Goal: Obtain resource: Obtain resource

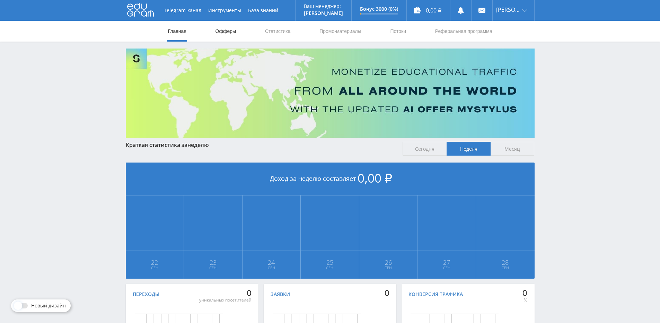
click at [226, 36] on link "Офферы" at bounding box center [226, 31] width 22 height 21
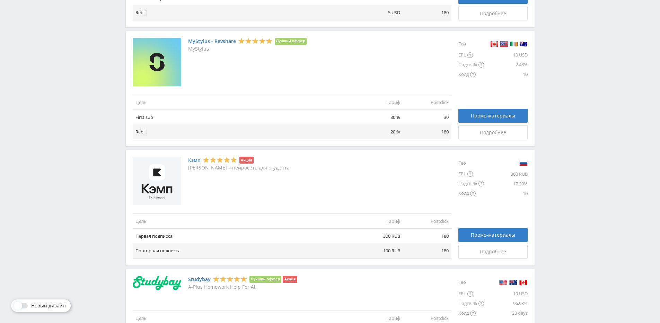
scroll to position [266, 0]
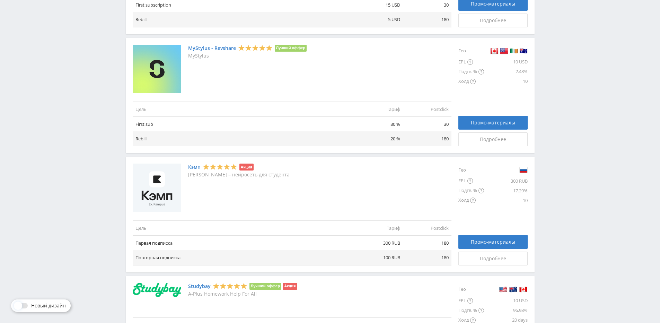
click at [193, 168] on link "Кэмп" at bounding box center [194, 167] width 12 height 6
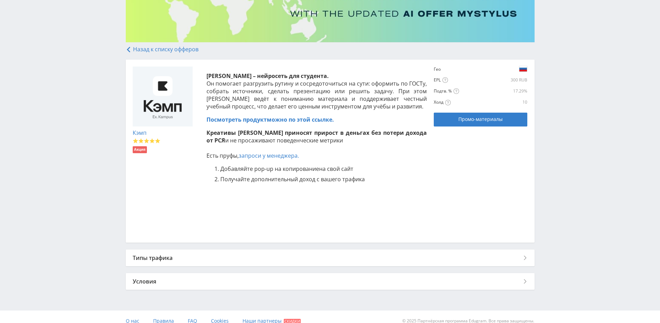
scroll to position [104, 0]
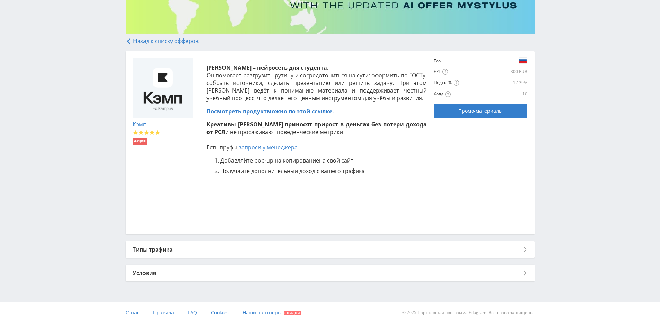
click at [211, 273] on div "Условия" at bounding box center [330, 273] width 409 height 17
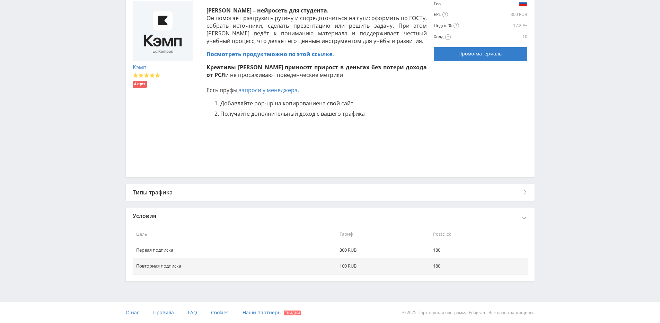
scroll to position [0, 0]
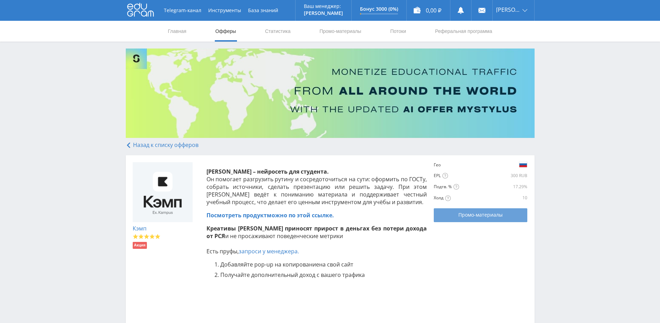
click at [495, 215] on span "Промо-материалы" at bounding box center [480, 215] width 44 height 6
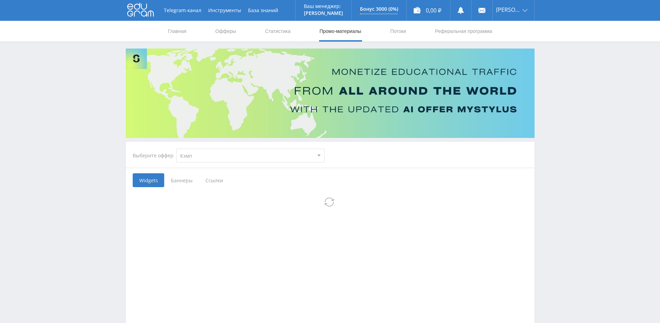
select select "340"
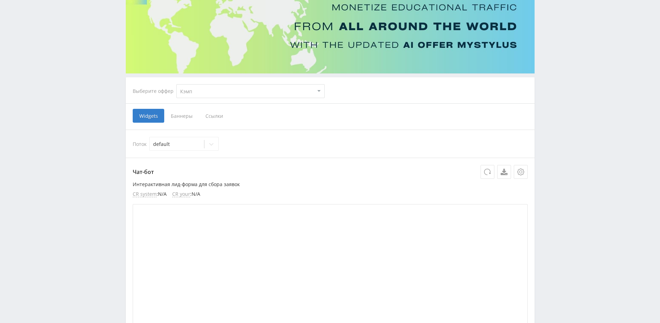
scroll to position [69, 0]
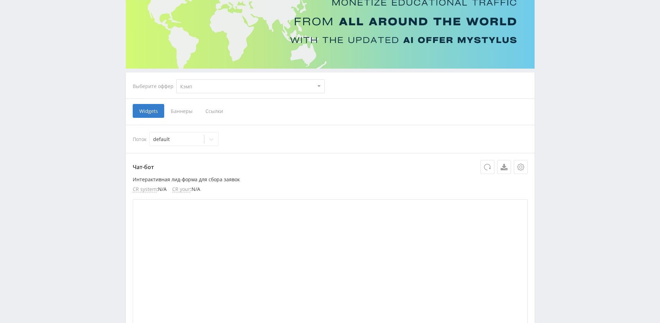
click at [183, 109] on span "Баннеры" at bounding box center [181, 111] width 35 height 14
click at [0, 0] on input "Баннеры" at bounding box center [0, 0] width 0 height 0
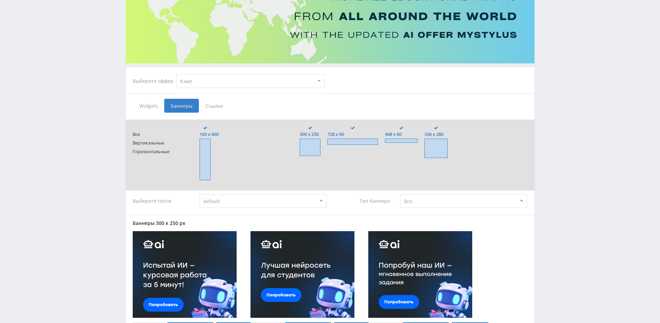
scroll to position [55, 0]
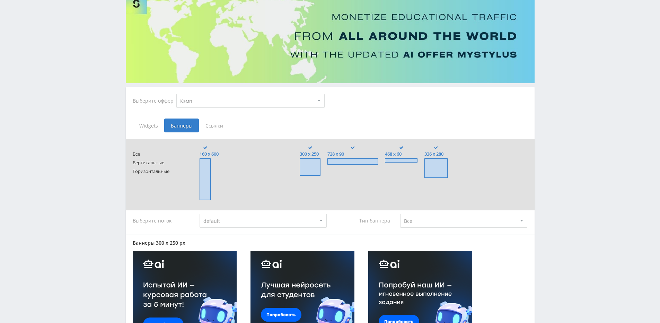
click at [397, 161] on span at bounding box center [401, 160] width 33 height 4
click at [0, 0] on input "468 x 60" at bounding box center [0, 0] width 0 height 0
click at [397, 161] on span at bounding box center [401, 160] width 33 height 4
click at [0, 0] on input "468 x 60" at bounding box center [0, 0] width 0 height 0
click at [358, 161] on span at bounding box center [352, 161] width 51 height 6
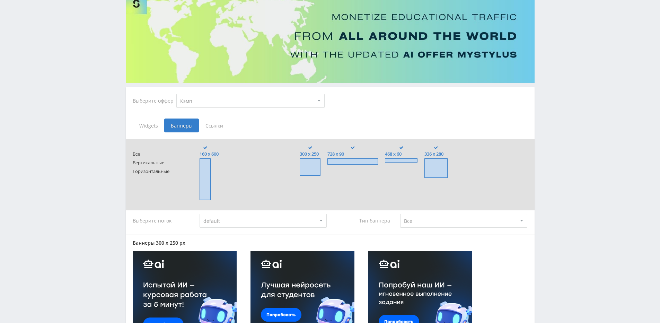
click at [0, 0] on input "728 x 90" at bounding box center [0, 0] width 0 height 0
click at [306, 163] on span at bounding box center [310, 166] width 21 height 17
click at [0, 0] on input "300 x 250" at bounding box center [0, 0] width 0 height 0
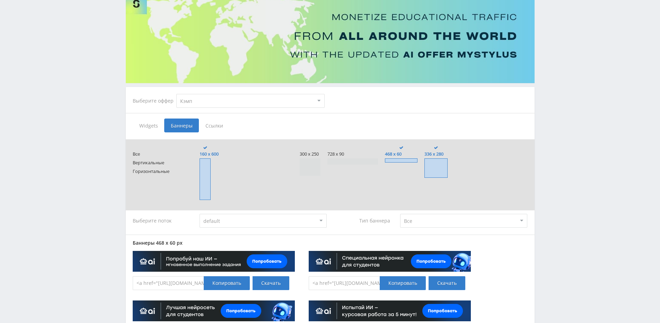
click at [203, 173] on span at bounding box center [205, 179] width 11 height 42
click at [0, 0] on input "160 x 600" at bounding box center [0, 0] width 0 height 0
click at [446, 170] on span at bounding box center [436, 167] width 23 height 19
click at [0, 0] on input "336 x 280" at bounding box center [0, 0] width 0 height 0
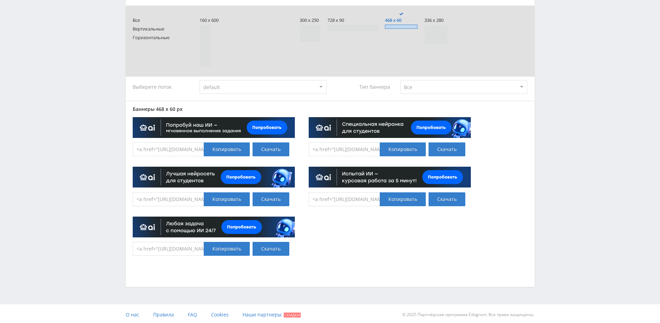
scroll to position [191, 0]
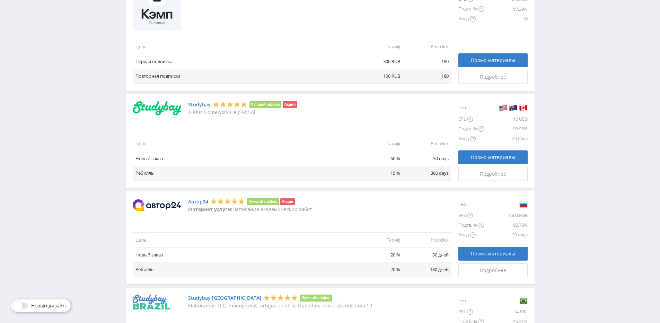
scroll to position [451, 0]
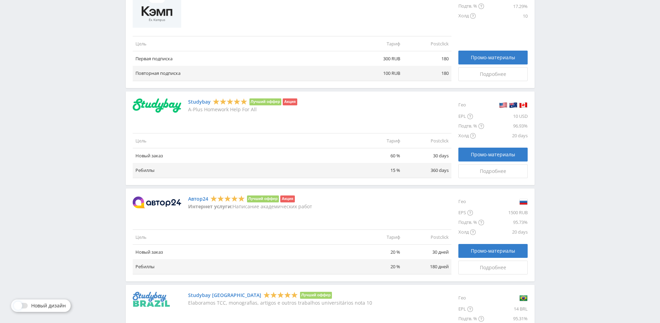
click at [198, 198] on link "Автор24" at bounding box center [198, 199] width 20 height 6
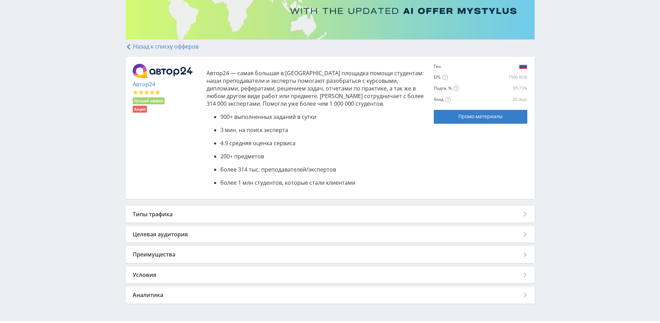
scroll to position [117, 0]
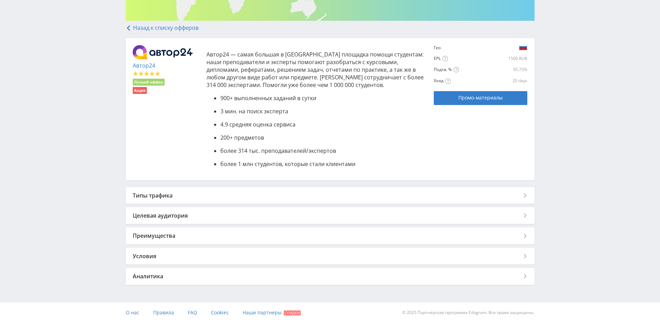
click at [193, 256] on div "Условия" at bounding box center [330, 256] width 409 height 17
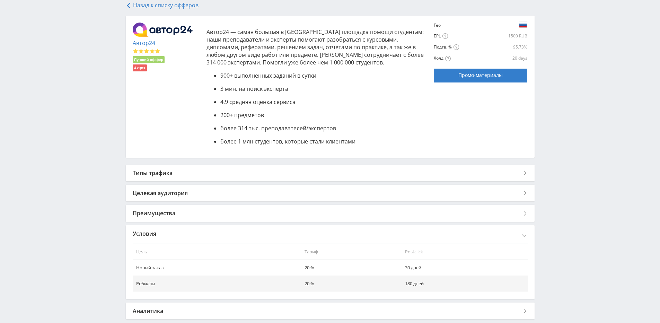
scroll to position [174, 0]
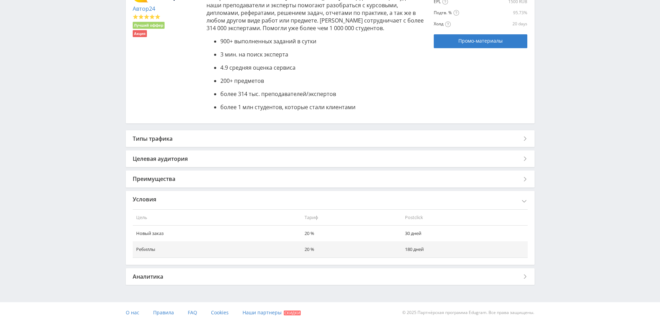
click at [175, 180] on div "Преимущества" at bounding box center [330, 179] width 409 height 17
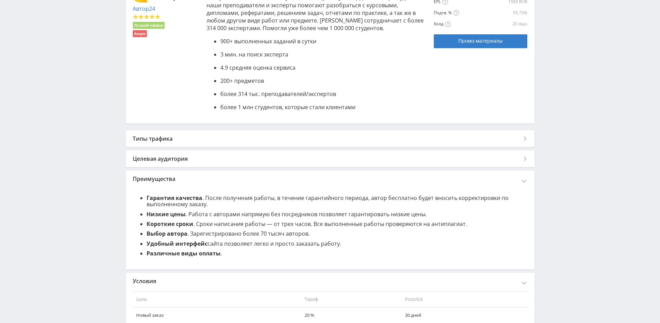
click at [186, 178] on div "Преимущества" at bounding box center [330, 179] width 409 height 17
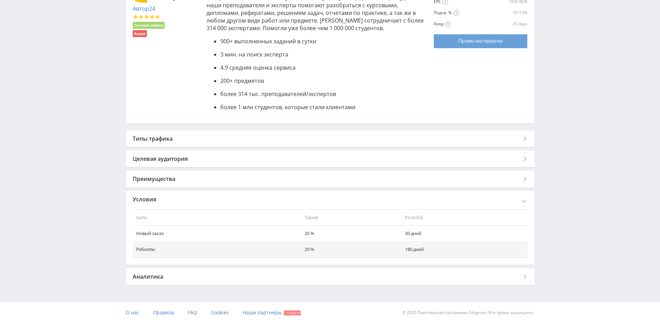
click at [488, 45] on link "Промо-материалы" at bounding box center [481, 41] width 94 height 14
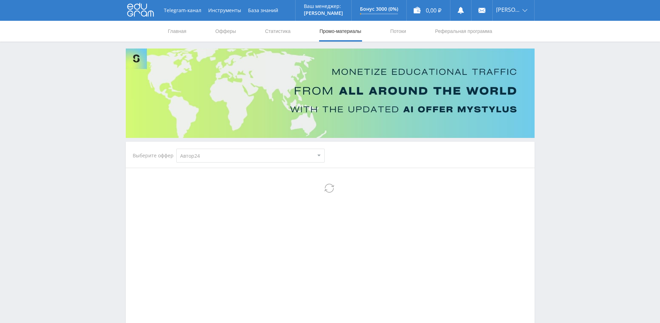
select select "1"
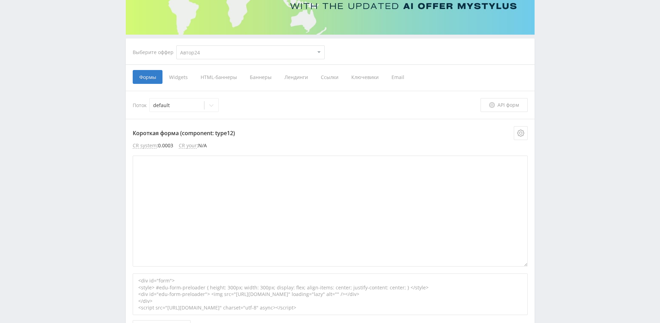
scroll to position [104, 0]
click at [220, 78] on span "HTML-баннеры" at bounding box center [218, 76] width 49 height 14
click at [0, 0] on input "HTML-баннеры" at bounding box center [0, 0] width 0 height 0
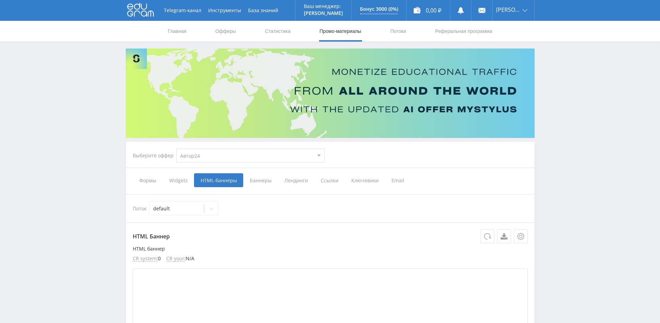
click at [259, 180] on span "Баннеры" at bounding box center [260, 180] width 35 height 14
click at [0, 0] on input "Баннеры" at bounding box center [0, 0] width 0 height 0
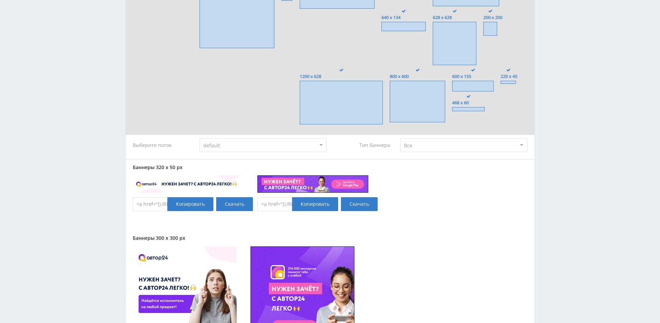
scroll to position [693, 0]
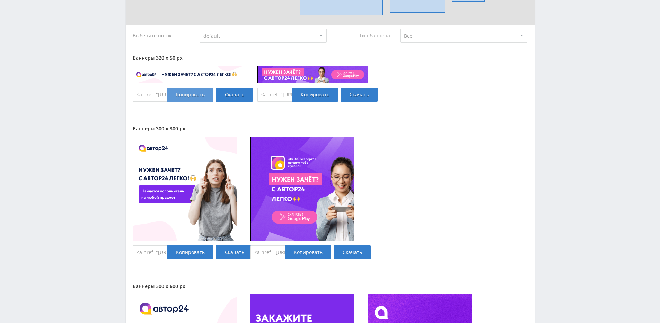
click at [177, 95] on div "Копировать" at bounding box center [190, 95] width 46 height 14
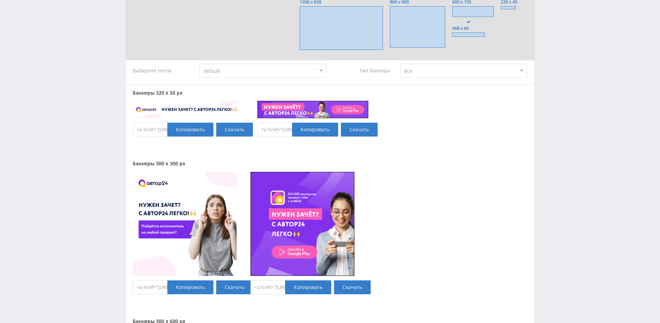
scroll to position [658, 0]
click at [373, 131] on link "Скачать" at bounding box center [359, 129] width 37 height 14
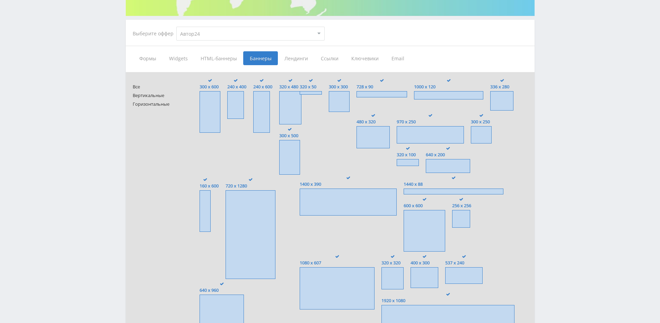
scroll to position [35, 0]
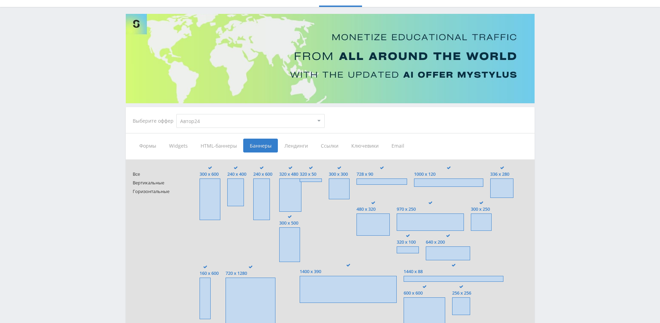
click at [306, 144] on span "Лендинги" at bounding box center [296, 146] width 36 height 14
click at [0, 0] on input "Лендинги" at bounding box center [0, 0] width 0 height 0
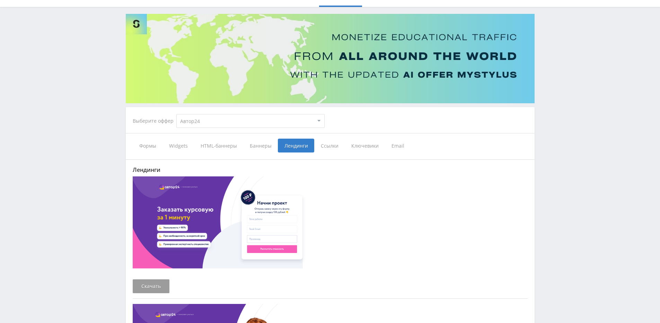
click at [326, 145] on span "Ссылки" at bounding box center [329, 146] width 30 height 14
click at [0, 0] on input "Ссылки" at bounding box center [0, 0] width 0 height 0
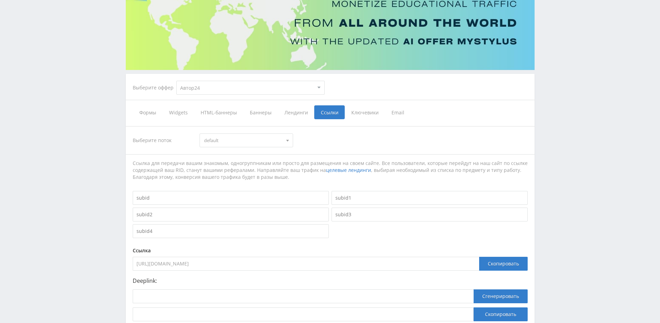
scroll to position [122, 0]
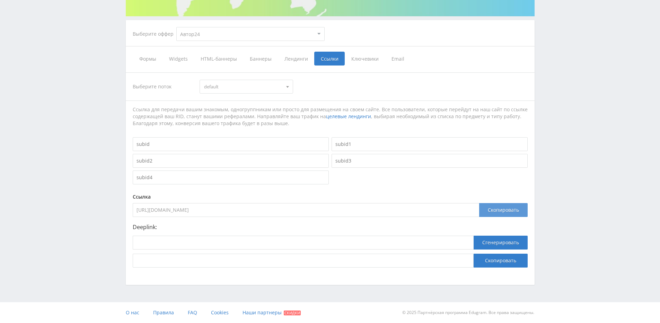
click at [490, 210] on div "Скопировать" at bounding box center [503, 210] width 49 height 14
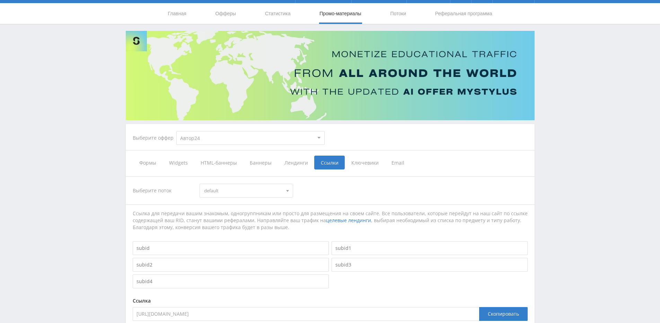
click at [402, 168] on span "Email" at bounding box center [398, 163] width 26 height 14
click at [0, 0] on input "Email" at bounding box center [0, 0] width 0 height 0
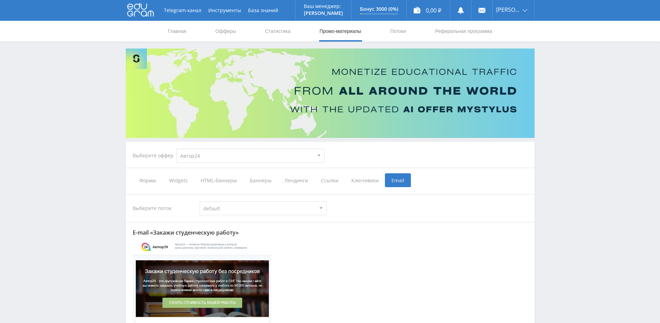
click at [297, 208] on select "default" at bounding box center [263, 208] width 127 height 14
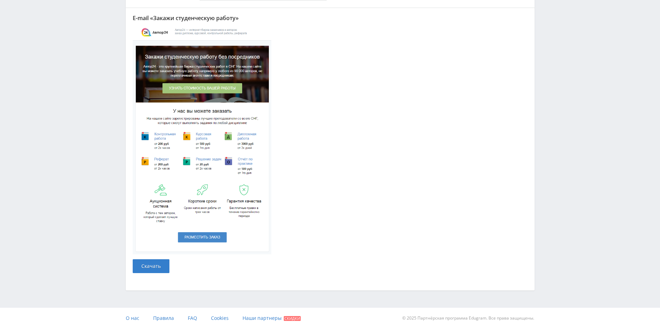
scroll to position [220, 0]
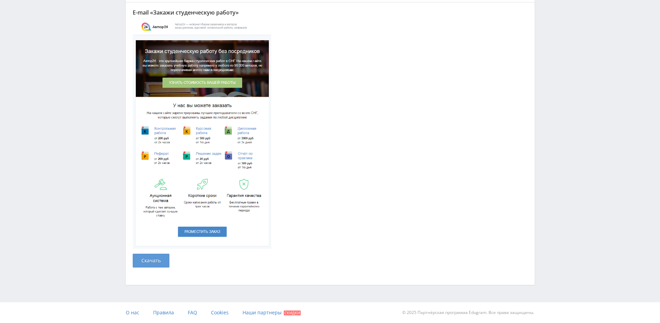
click at [156, 260] on link "Скачать" at bounding box center [151, 261] width 37 height 14
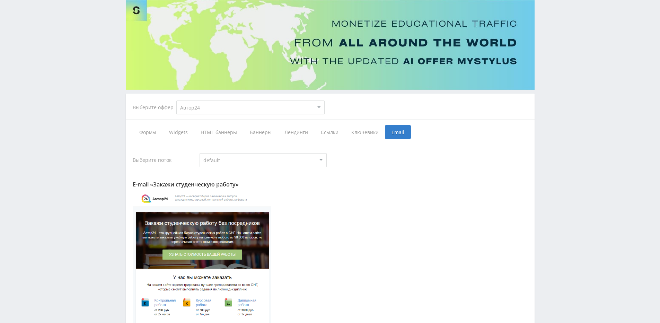
scroll to position [0, 0]
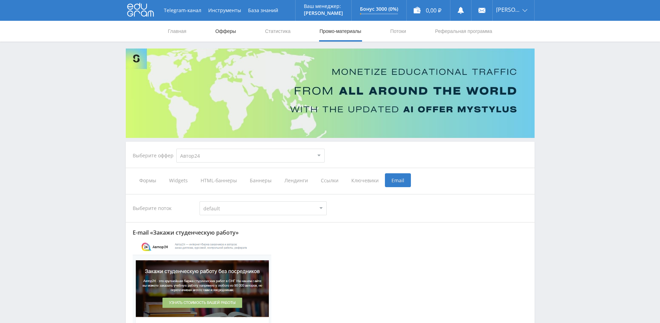
click at [231, 32] on link "Офферы" at bounding box center [226, 31] width 22 height 21
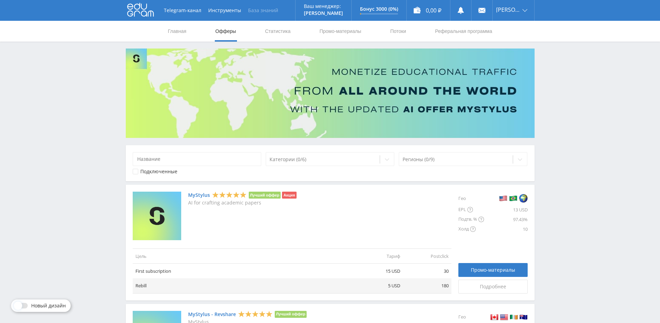
click at [271, 16] on link "База знаний" at bounding box center [263, 10] width 37 height 21
click at [334, 162] on div at bounding box center [323, 159] width 107 height 7
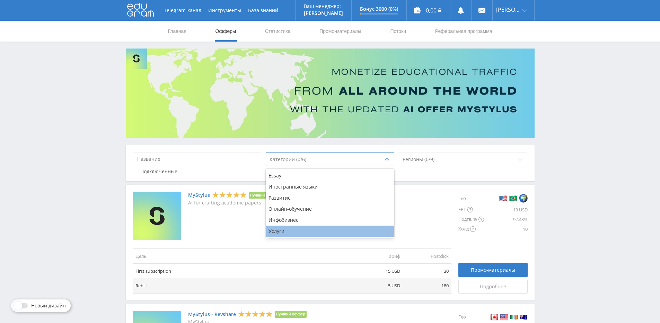
click at [299, 228] on div "Услуги" at bounding box center [330, 231] width 129 height 11
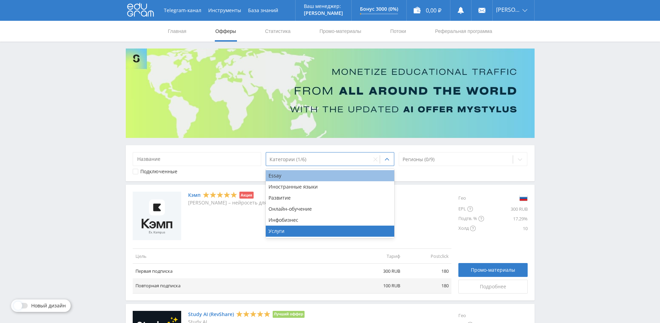
click at [355, 174] on div "Essay" at bounding box center [330, 175] width 129 height 11
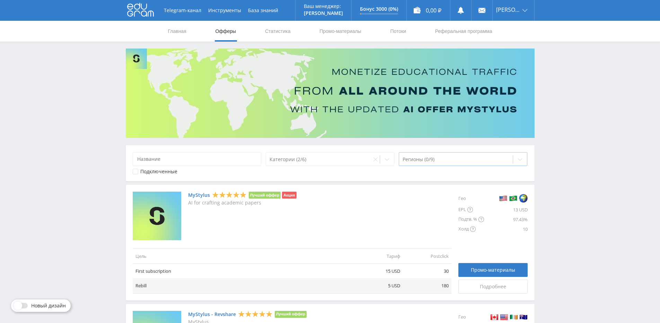
click at [498, 160] on div at bounding box center [456, 159] width 107 height 7
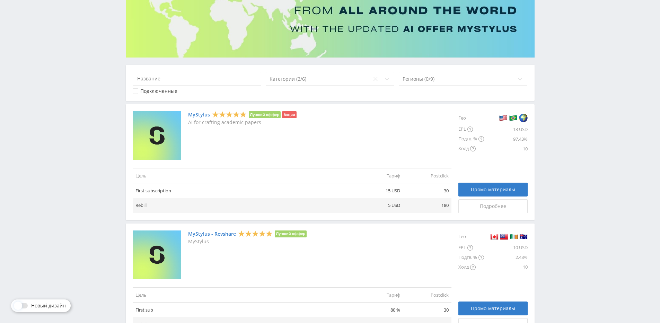
scroll to position [104, 0]
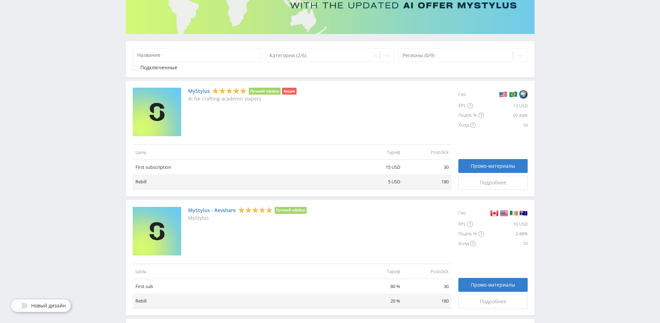
click at [278, 181] on td "Rebill" at bounding box center [244, 181] width 222 height 15
click at [486, 165] on span "Промо-материалы" at bounding box center [493, 166] width 44 height 6
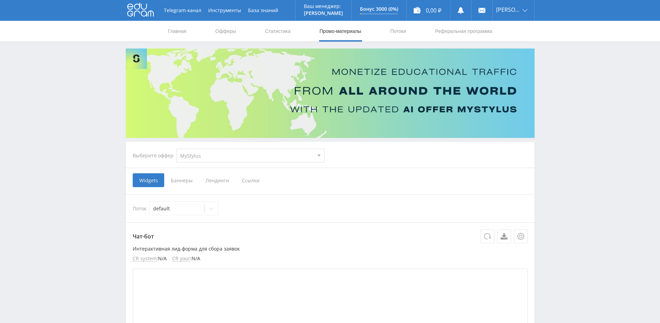
click at [186, 181] on span "Баннеры" at bounding box center [181, 180] width 35 height 14
click at [0, 0] on input "Баннеры" at bounding box center [0, 0] width 0 height 0
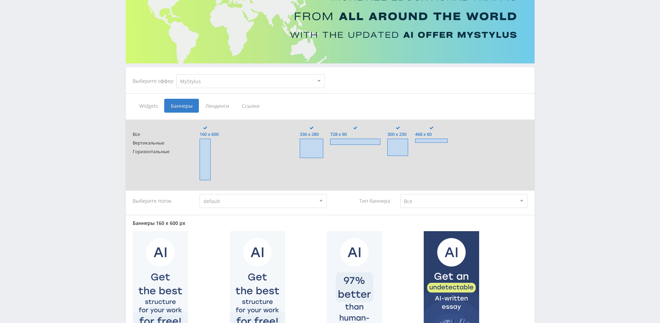
scroll to position [73, 0]
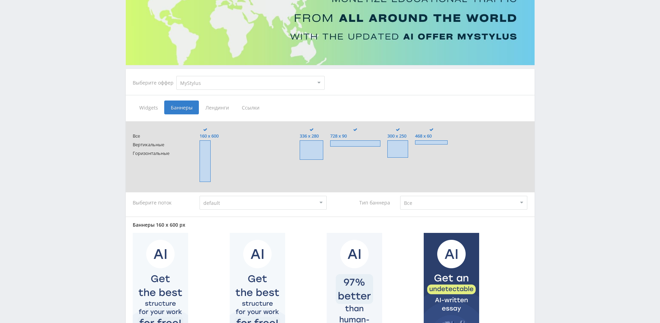
click at [243, 107] on span "Ссылки" at bounding box center [250, 107] width 31 height 14
click at [0, 0] on input "Ссылки" at bounding box center [0, 0] width 0 height 0
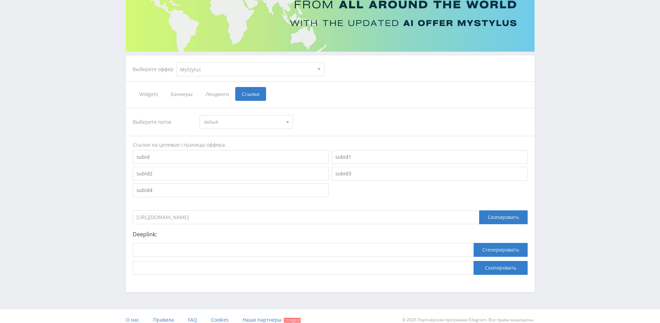
scroll to position [94, 0]
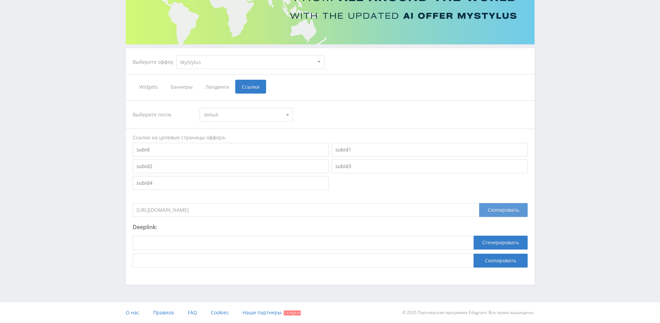
click at [501, 206] on div "Скопировать" at bounding box center [503, 210] width 49 height 14
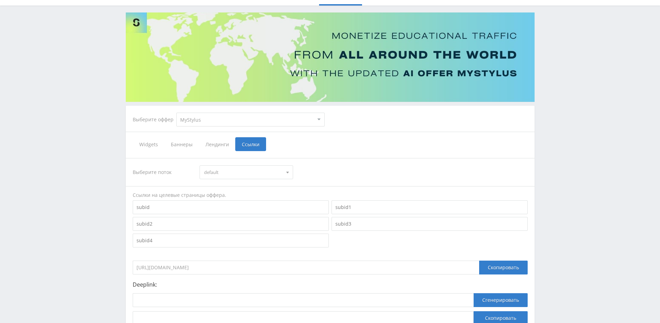
scroll to position [0, 0]
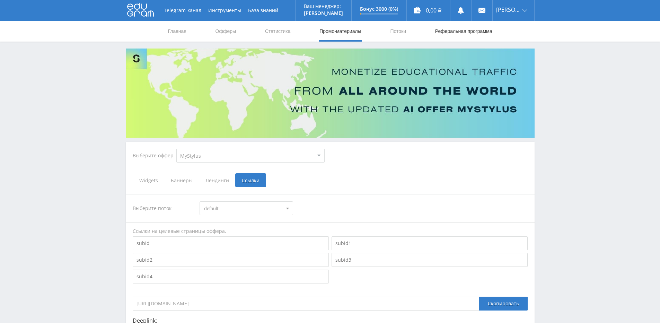
click at [460, 35] on link "Реферальная программа" at bounding box center [464, 31] width 59 height 21
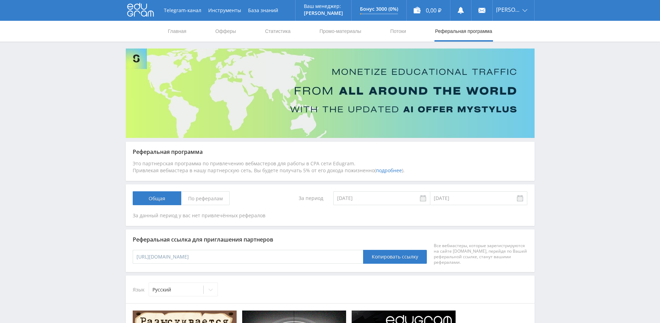
click at [408, 34] on nav "Главная Офферы Статистика Промо-материалы Потоки Реферальная программа" at bounding box center [330, 31] width 326 height 21
click at [399, 32] on link "Потоки" at bounding box center [398, 31] width 17 height 21
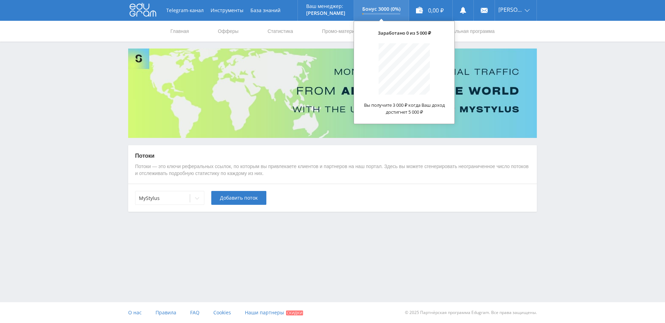
click at [390, 8] on p "Бонус 3000 (0%)" at bounding box center [381, 9] width 38 height 6
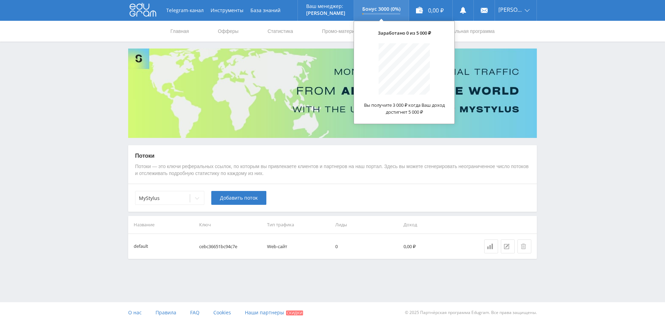
click at [384, 13] on div at bounding box center [381, 13] width 38 height 1
click at [381, 11] on p "Бонус 3000 (0%)" at bounding box center [381, 9] width 38 height 6
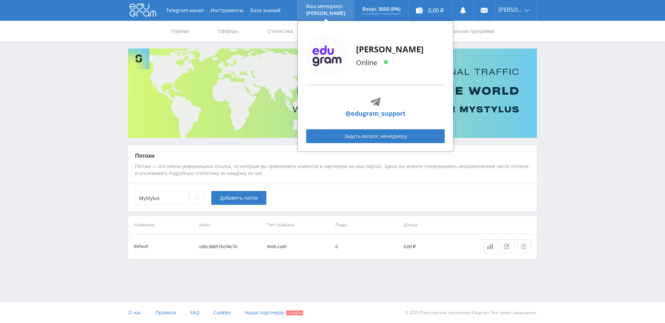
click at [333, 9] on p "Ваш менеджер:" at bounding box center [325, 6] width 39 height 6
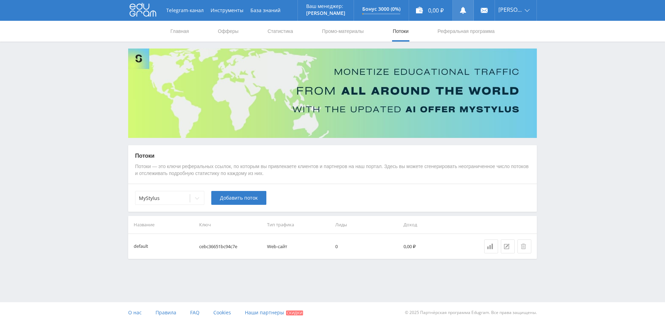
click at [473, 9] on link at bounding box center [463, 10] width 21 height 21
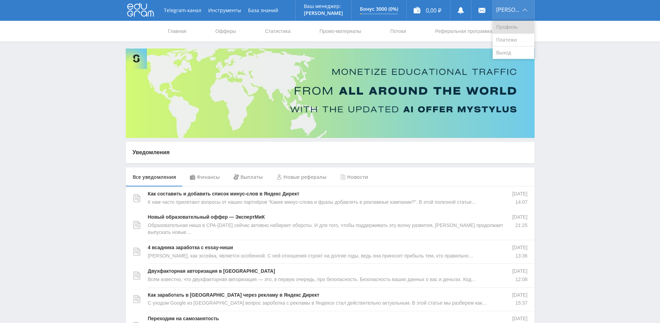
click at [518, 25] on link "Профиль" at bounding box center [514, 27] width 42 height 13
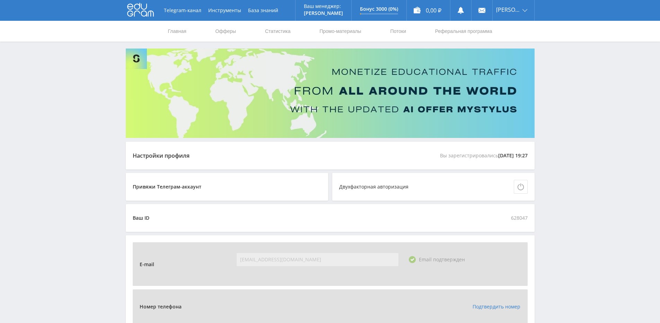
click at [148, 10] on icon at bounding box center [140, 10] width 27 height 14
